Goal: Task Accomplishment & Management: Complete application form

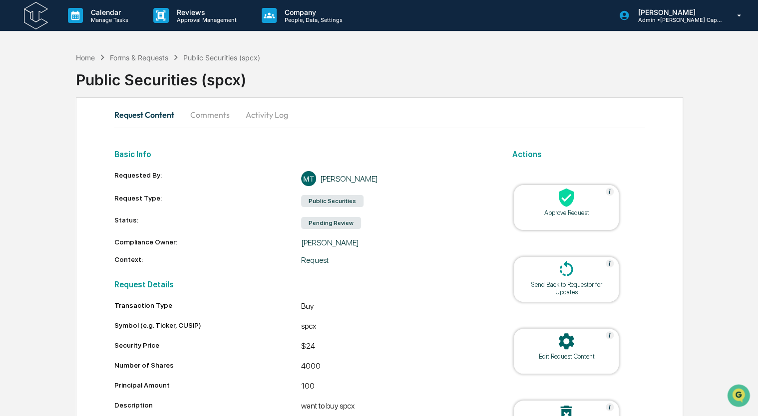
click at [543, 203] on div at bounding box center [566, 198] width 100 height 21
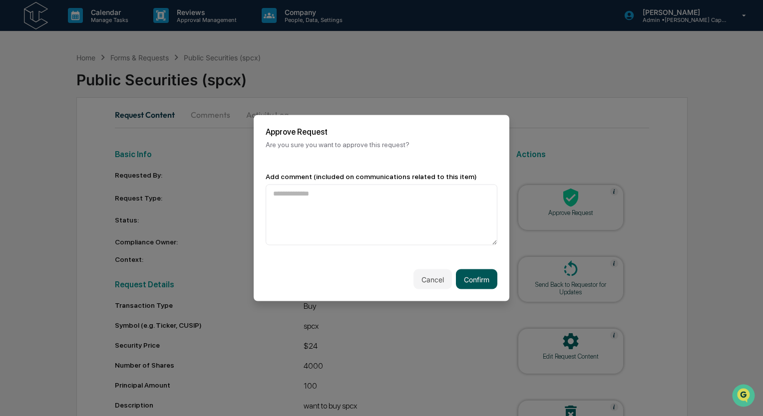
click at [466, 277] on button "Confirm" at bounding box center [476, 280] width 41 height 20
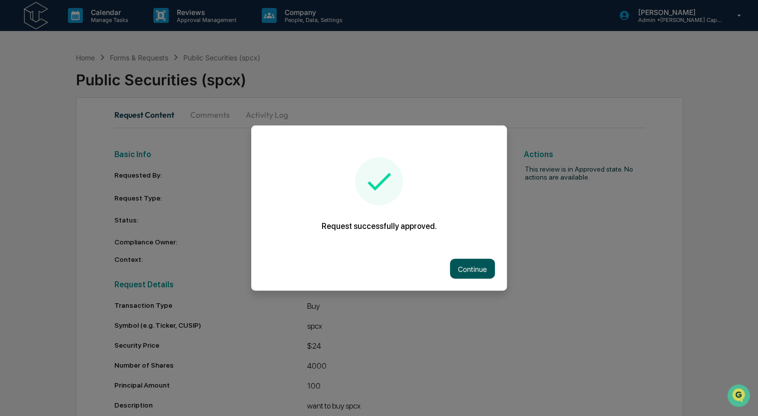
click at [477, 265] on button "Continue" at bounding box center [472, 269] width 45 height 20
